Goal: Task Accomplishment & Management: Manage account settings

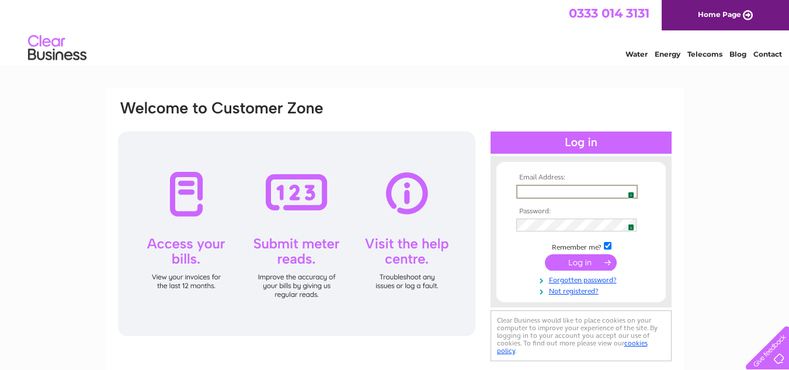
click at [622, 190] on input "text" at bounding box center [577, 192] width 122 height 14
type input "rhsirrell@unicombox.co.uk"
click at [567, 258] on input "submit" at bounding box center [581, 261] width 72 height 16
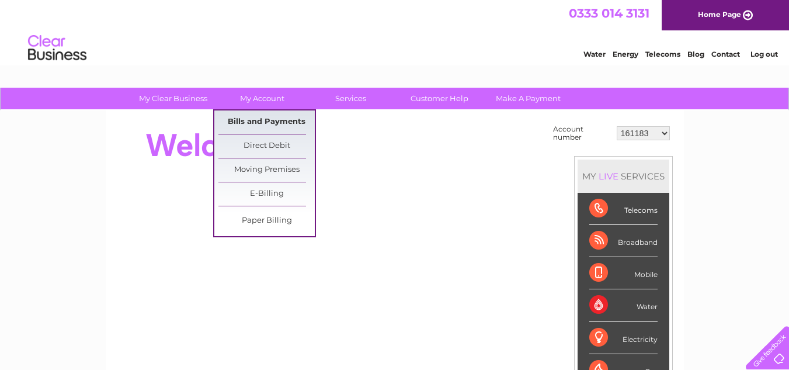
click at [276, 120] on link "Bills and Payments" at bounding box center [267, 121] width 96 height 23
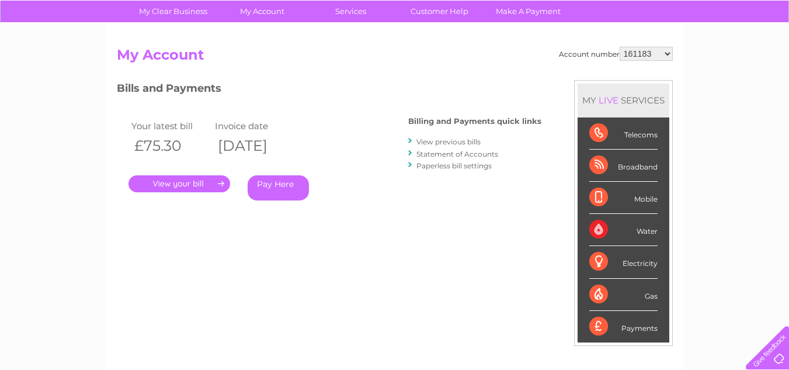
scroll to position [58, 0]
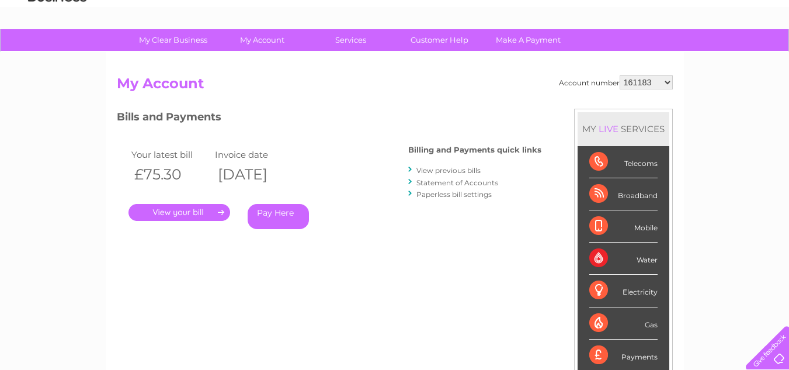
click at [163, 210] on link "." at bounding box center [180, 212] width 102 height 17
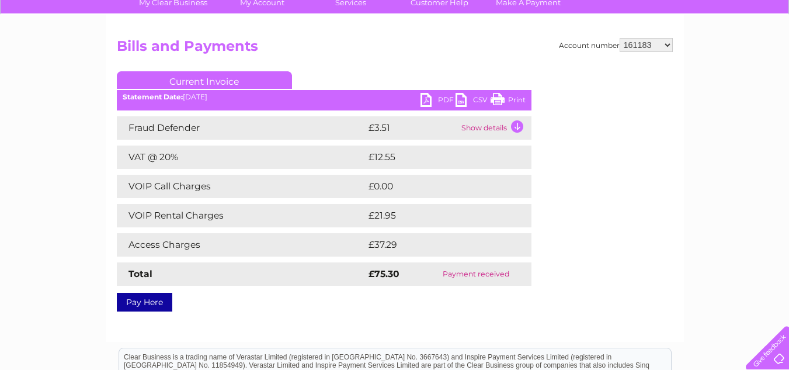
scroll to position [58, 0]
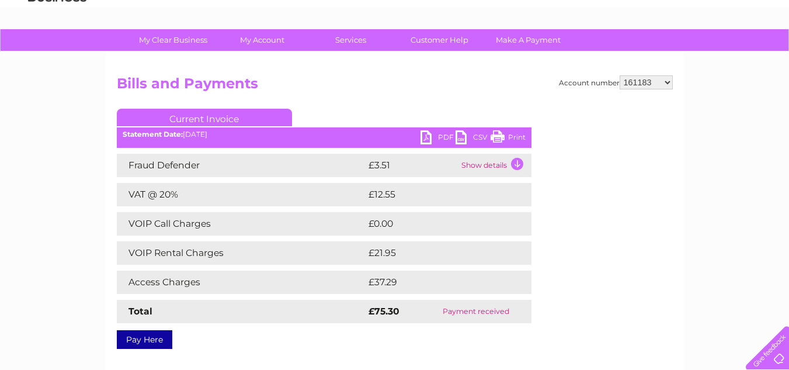
click at [429, 137] on link "PDF" at bounding box center [438, 138] width 35 height 17
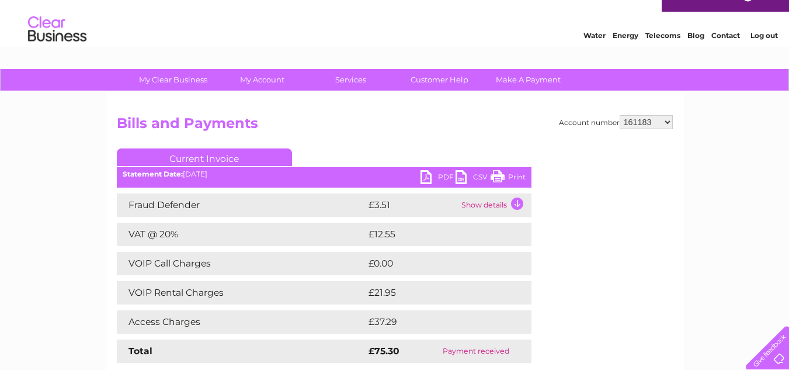
scroll to position [0, 0]
